Goal: Information Seeking & Learning: Learn about a topic

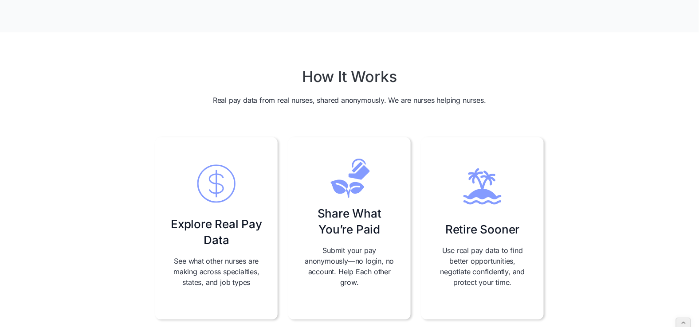
scroll to position [239, 0]
click at [216, 223] on h3 "Explore Real Pay Data" at bounding box center [216, 232] width 94 height 32
click at [319, 71] on h2 "How It Works" at bounding box center [350, 76] width 94 height 18
click at [189, 230] on h3 "Explore Real Pay Data" at bounding box center [216, 232] width 94 height 32
click at [365, 242] on div "Share What You’re Paid Submit your pay anonymously—no login, no account. Help E…" at bounding box center [349, 228] width 122 height 182
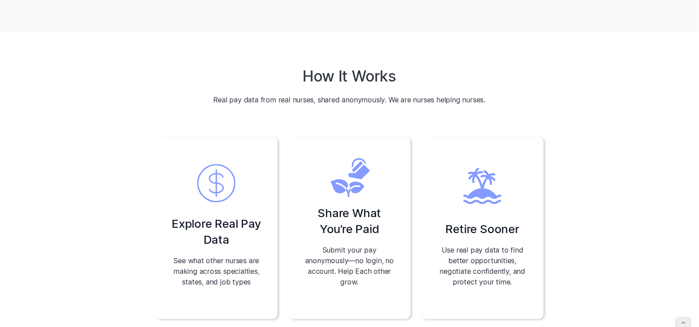
click at [503, 236] on h3 "Retire Sooner" at bounding box center [483, 229] width 74 height 16
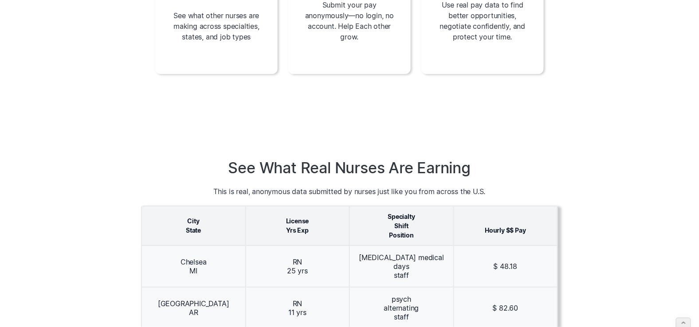
scroll to position [488, 0]
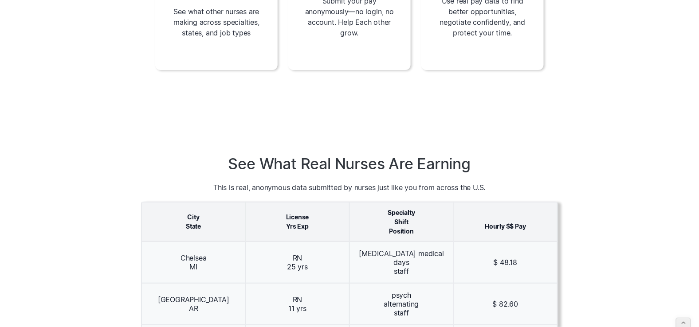
click at [339, 161] on h2 "See What Real Nurses Are Earning" at bounding box center [349, 164] width 417 height 18
click at [328, 263] on div "RN 25 yrs" at bounding box center [298, 263] width 104 height 42
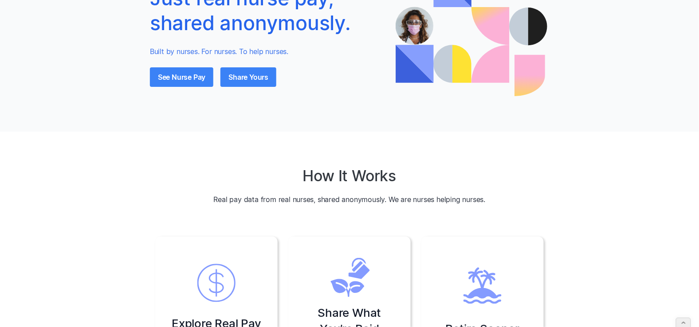
scroll to position [0, 0]
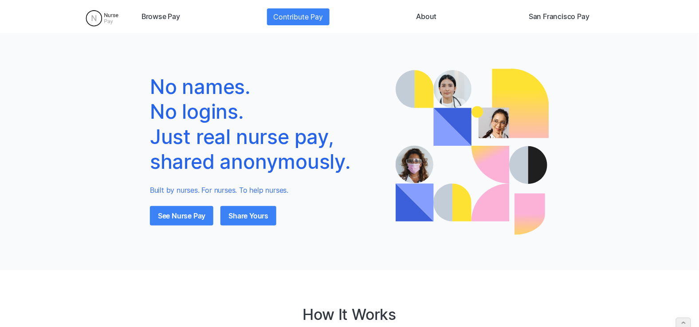
click at [161, 16] on link "Browse Pay" at bounding box center [161, 16] width 46 height 17
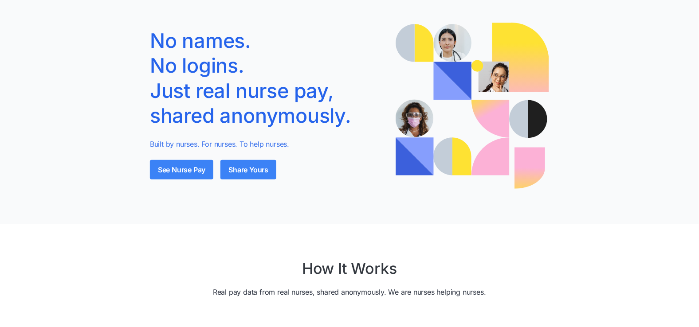
scroll to position [295, 0]
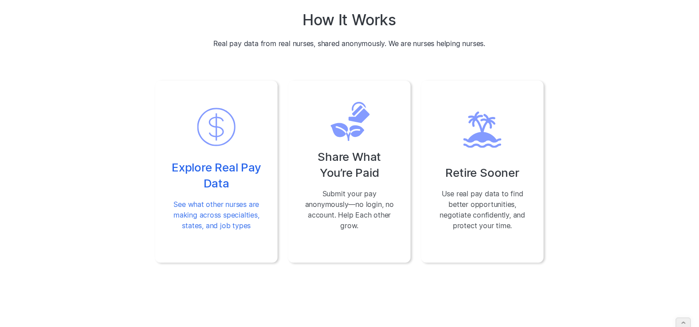
click at [213, 146] on img at bounding box center [216, 127] width 44 height 51
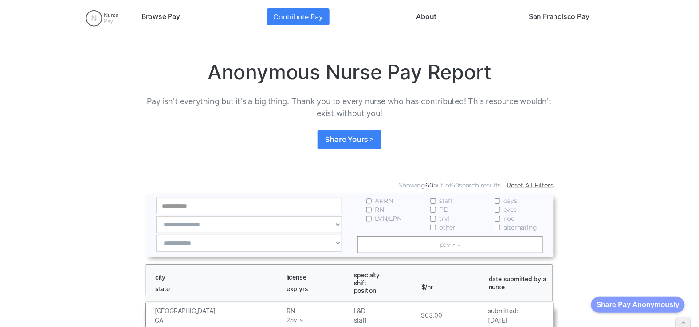
click at [96, 16] on img at bounding box center [102, 18] width 47 height 22
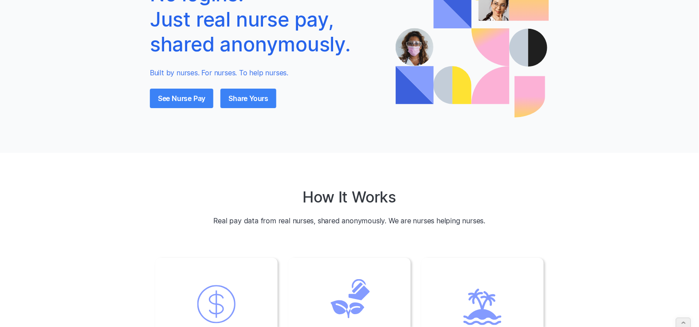
scroll to position [202, 0]
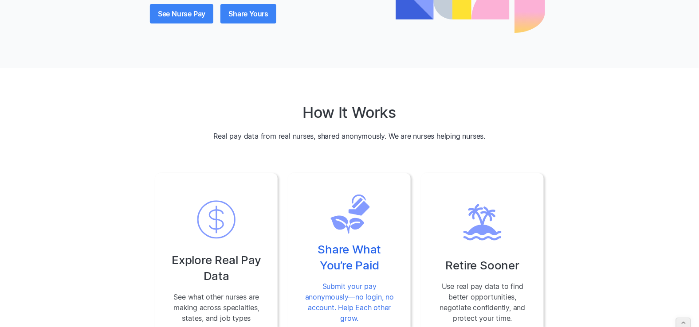
click at [349, 232] on img at bounding box center [349, 215] width 44 height 40
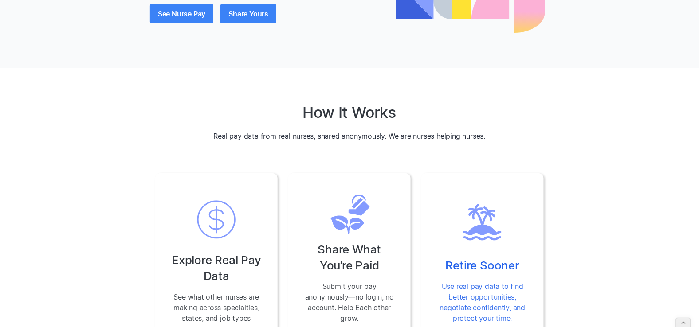
click at [449, 254] on div "Retire Sooner Use real pay data to find better opportunities, negotiate confide…" at bounding box center [482, 264] width 122 height 182
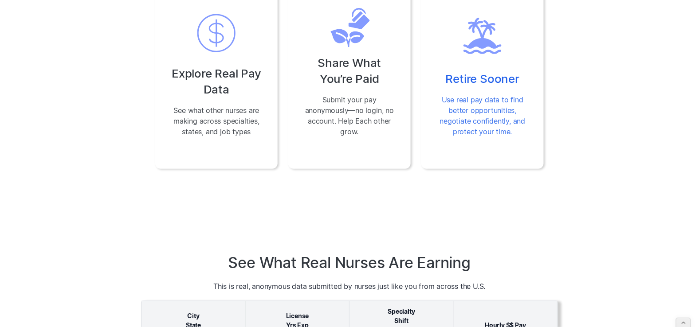
scroll to position [428, 0]
